Goal: Learn about a topic: Learn about a topic

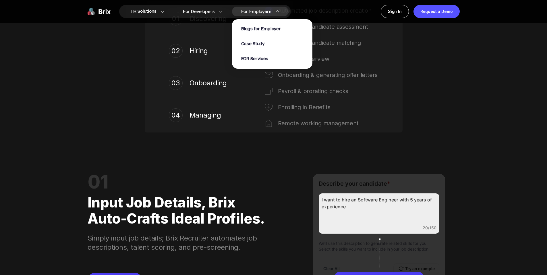
scroll to position [460, 0]
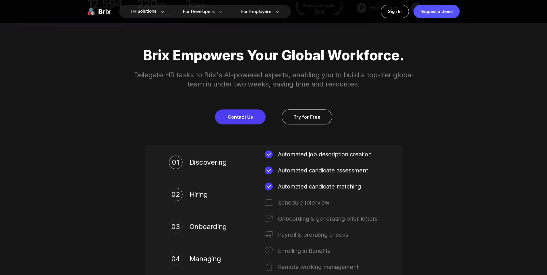
scroll to position [259, 0]
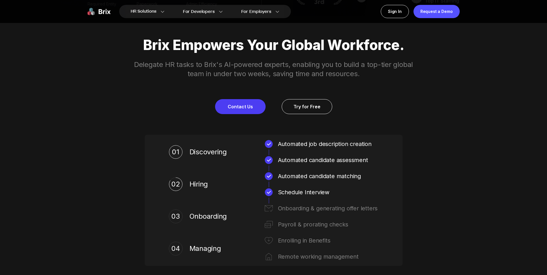
click at [316, 148] on div "Automated job description creation" at bounding box center [328, 143] width 101 height 9
click at [319, 146] on div "Automated job description creation" at bounding box center [328, 143] width 101 height 9
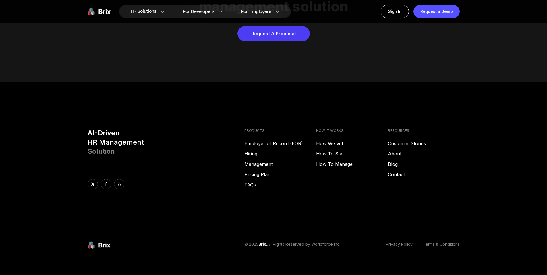
scroll to position [2936, 0]
